Goal: Transaction & Acquisition: Purchase product/service

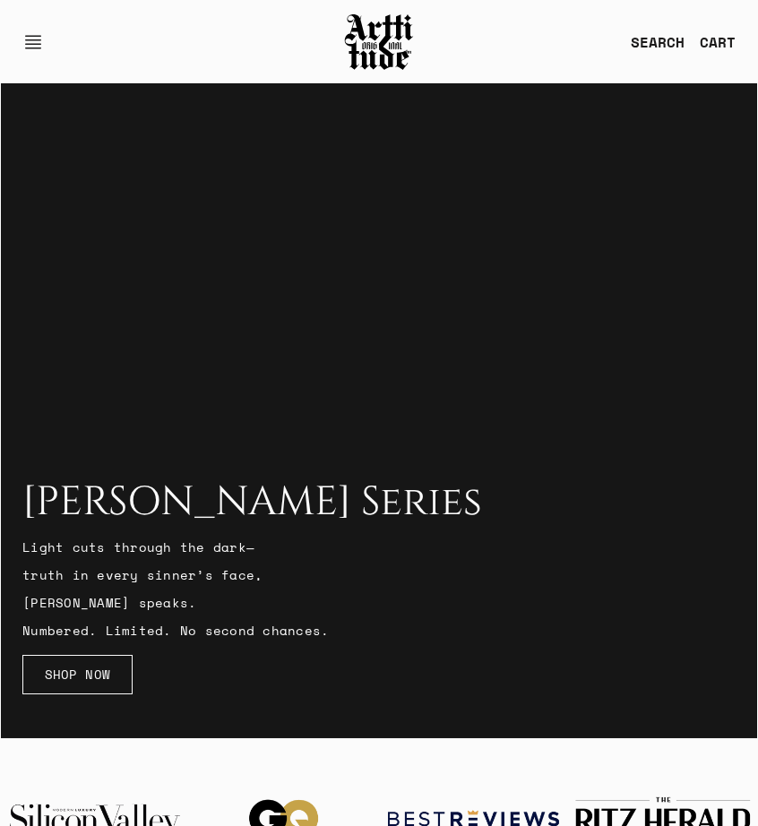
click at [638, 40] on link "SEARCH" at bounding box center [650, 42] width 69 height 36
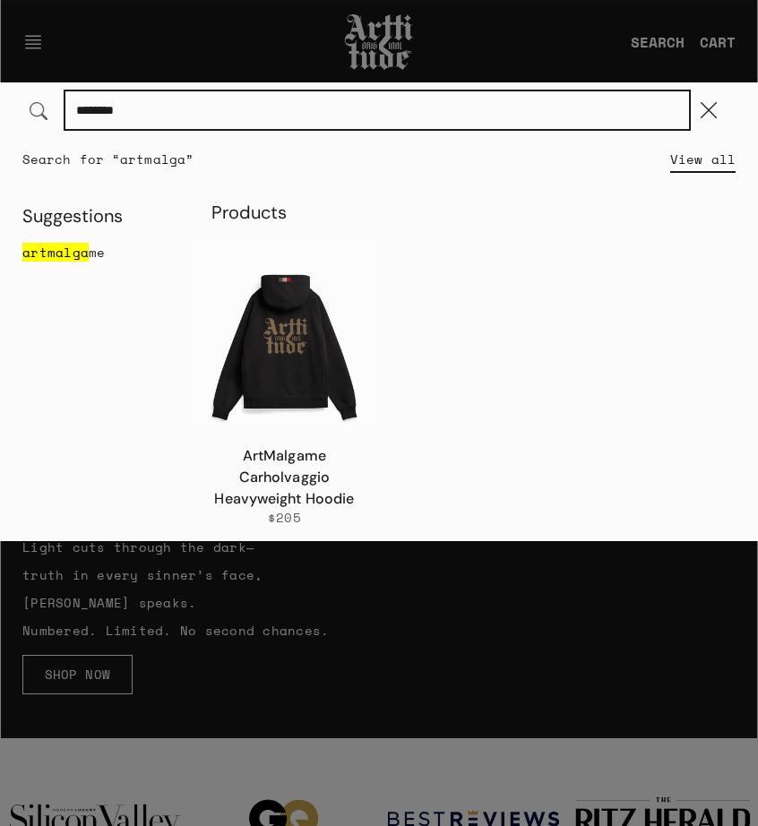
type input "********"
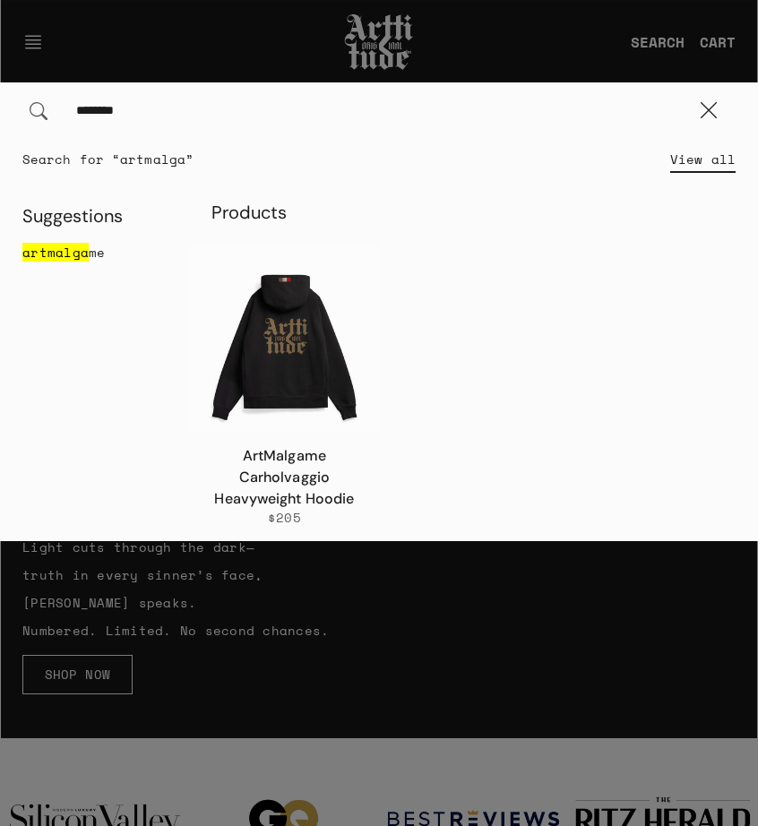
click at [281, 361] on img at bounding box center [284, 336] width 188 height 188
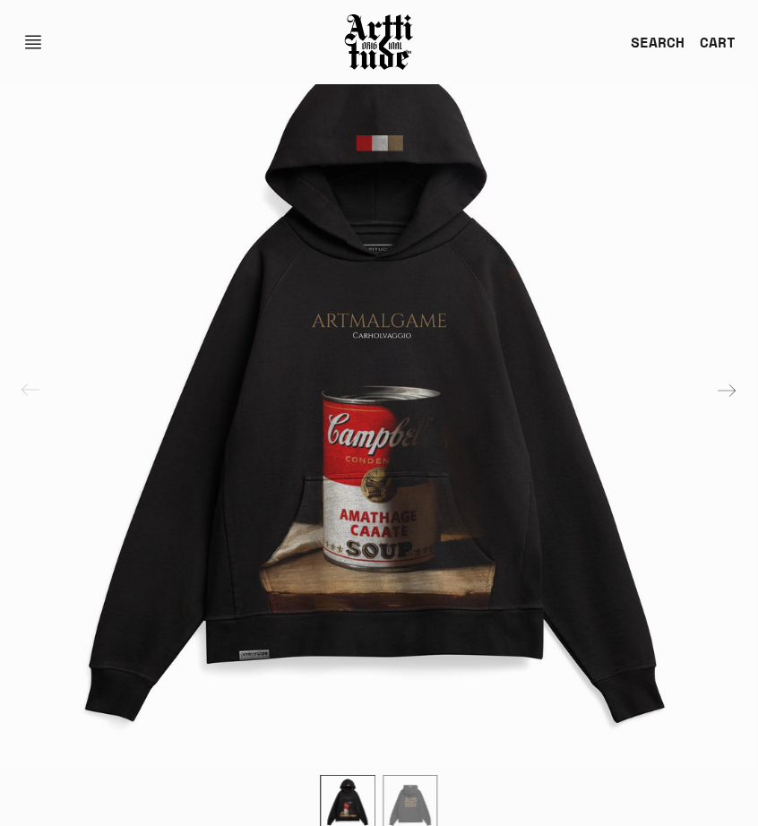
scroll to position [160, 0]
